Goal: Task Accomplishment & Management: Complete application form

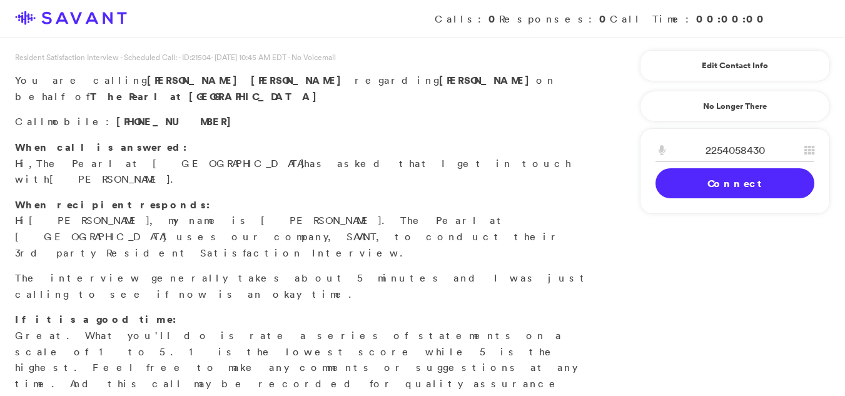
click at [703, 185] on link "Connect" at bounding box center [735, 183] width 159 height 30
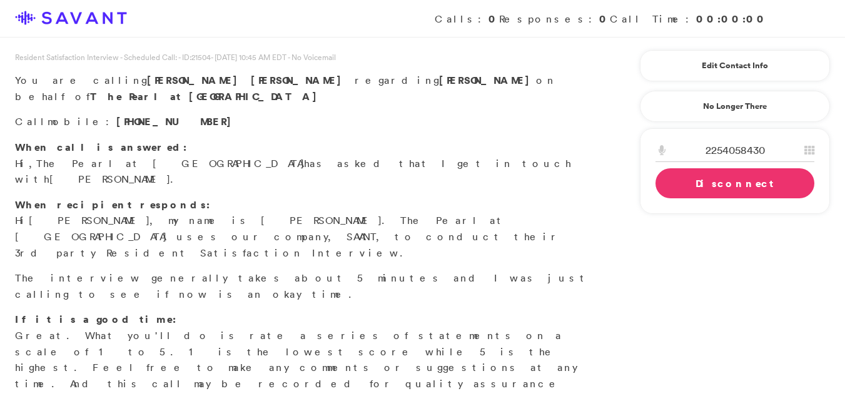
click at [715, 184] on link "Disconnect" at bounding box center [735, 183] width 159 height 30
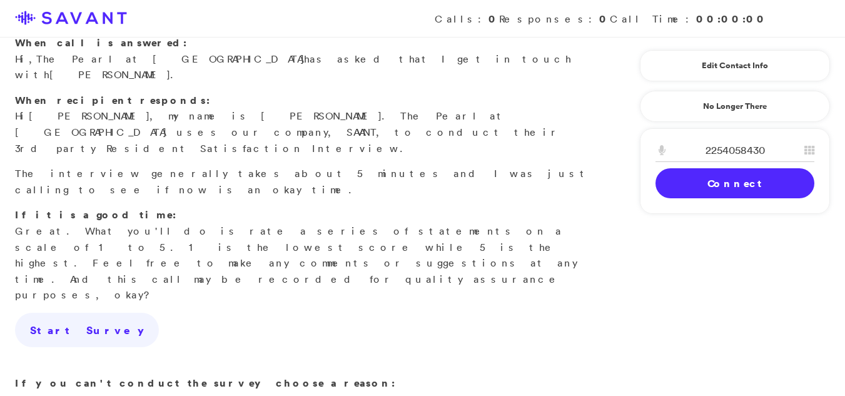
scroll to position [108, 0]
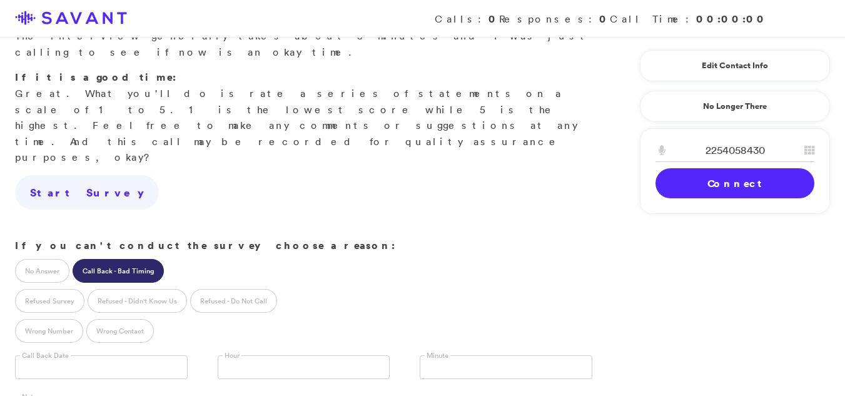
scroll to position [244, 0]
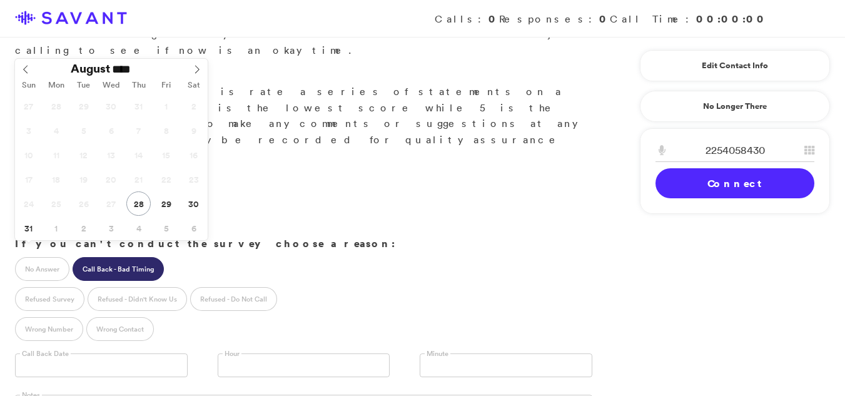
click at [129, 353] on input "text" at bounding box center [101, 365] width 173 height 24
type input "**********"
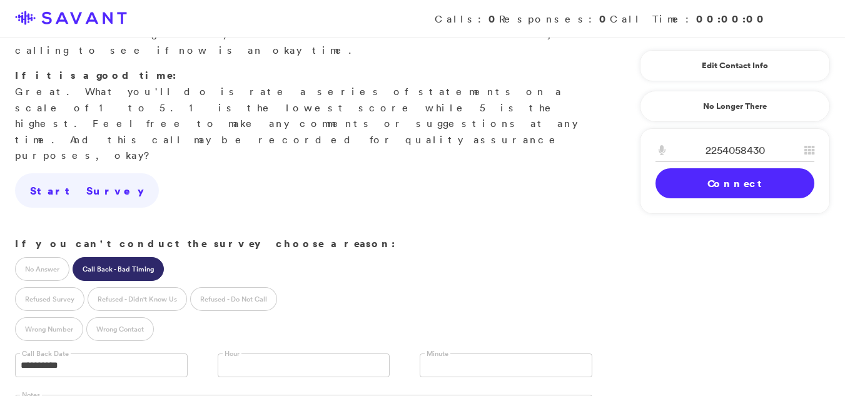
click at [239, 353] on link at bounding box center [304, 365] width 173 height 24
click at [455, 353] on link at bounding box center [506, 365] width 173 height 24
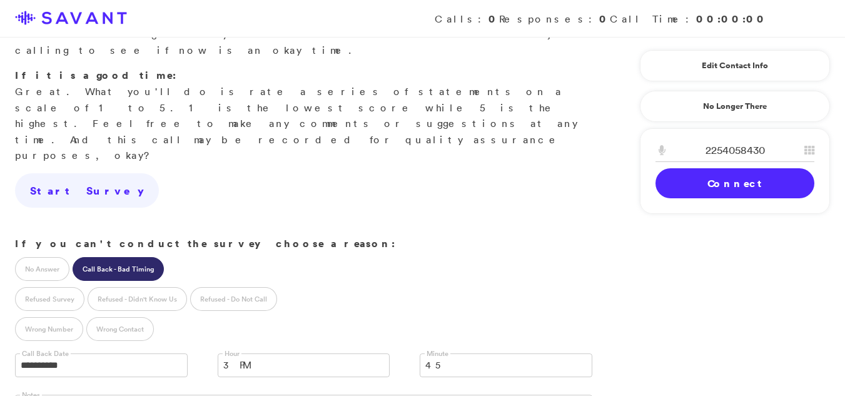
click at [434, 354] on input "text" at bounding box center [430, 366] width 11 height 24
